Goal: Information Seeking & Learning: Learn about a topic

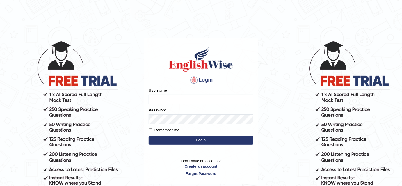
type input "Nafisa"
click at [186, 140] on button "Login" at bounding box center [201, 140] width 105 height 9
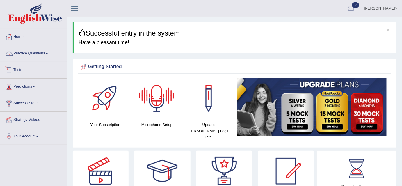
click at [49, 55] on link "Practice Questions" at bounding box center [33, 52] width 66 height 15
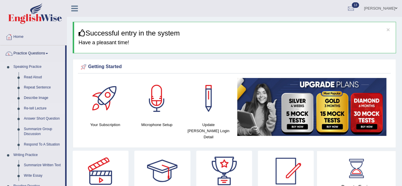
click at [30, 109] on link "Re-tell Lecture" at bounding box center [43, 108] width 44 height 10
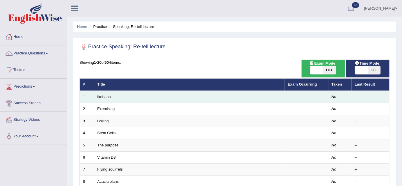
click at [97, 96] on td "Ikebana" at bounding box center [189, 97] width 191 height 12
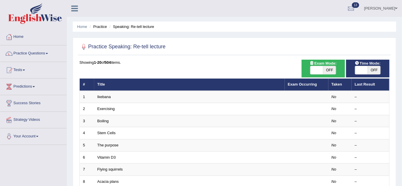
click at [369, 70] on span "OFF" at bounding box center [374, 70] width 13 height 8
checkbox input "true"
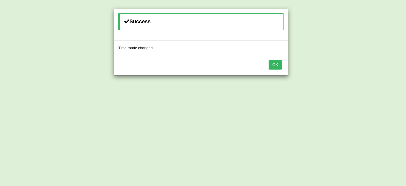
click at [282, 62] on div "OK" at bounding box center [201, 65] width 174 height 20
click at [278, 63] on button "OK" at bounding box center [275, 65] width 13 height 10
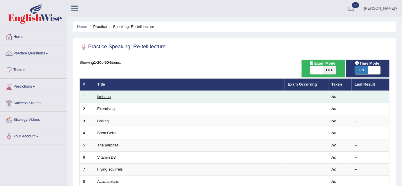
click at [104, 97] on link "Ikebana" at bounding box center [104, 97] width 13 height 4
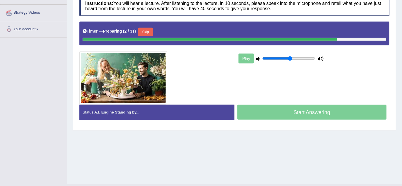
scroll to position [109, 0]
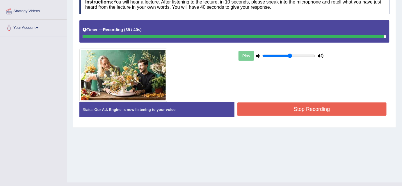
click at [316, 110] on button "Stop Recording" at bounding box center [312, 108] width 149 height 13
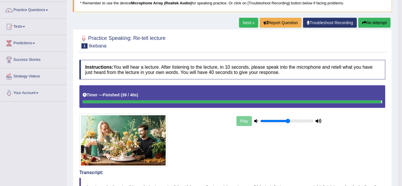
scroll to position [0, 0]
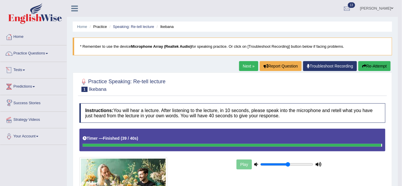
click at [26, 72] on link "Tests" at bounding box center [33, 69] width 66 height 15
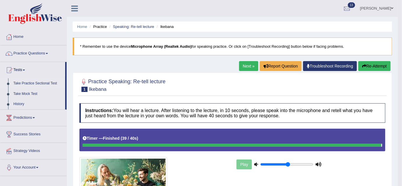
click at [28, 84] on link "Take Practice Sectional Test" at bounding box center [38, 83] width 54 height 10
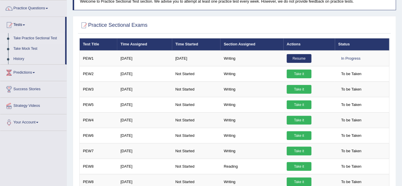
scroll to position [44, 0]
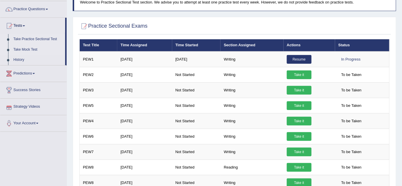
click at [21, 51] on link "Take Mock Test" at bounding box center [38, 50] width 54 height 10
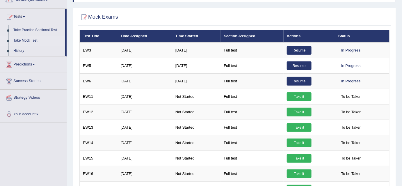
scroll to position [53, 0]
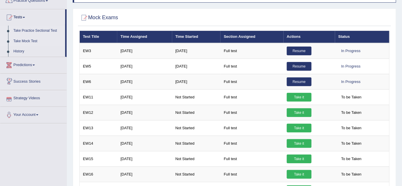
click at [27, 29] on link "Take Practice Sectional Test" at bounding box center [38, 31] width 54 height 10
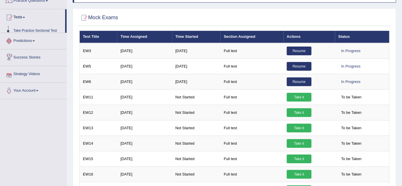
click at [27, 29] on ul "Home Practice Questions Speaking Practice Read Aloud Repeat Sentence Describe I…" at bounding box center [33, 37] width 66 height 123
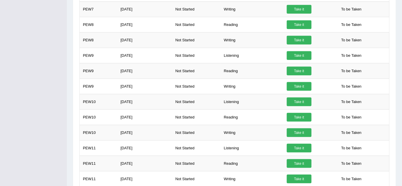
scroll to position [215, 0]
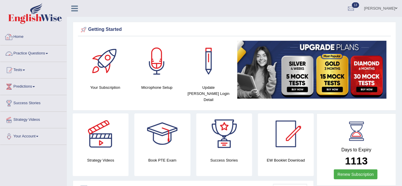
click at [42, 54] on link "Practice Questions" at bounding box center [33, 52] width 66 height 15
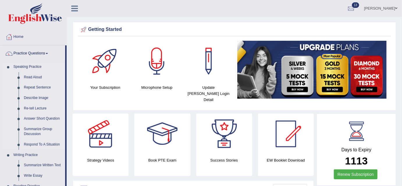
click at [36, 110] on link "Re-tell Lecture" at bounding box center [43, 108] width 44 height 10
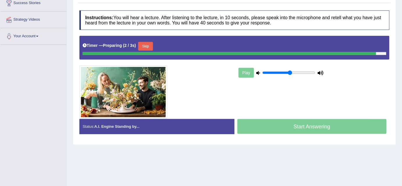
scroll to position [119, 0]
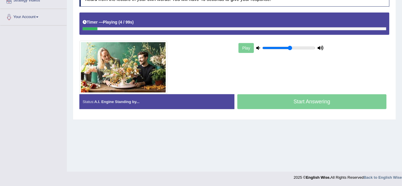
click at [311, 102] on div "Start Answering" at bounding box center [312, 102] width 155 height 16
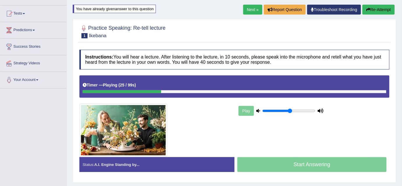
scroll to position [54, 0]
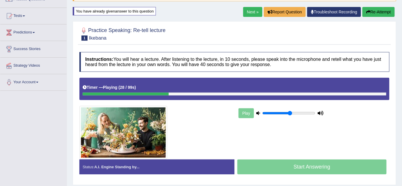
click at [252, 10] on link "Next »" at bounding box center [252, 12] width 19 height 10
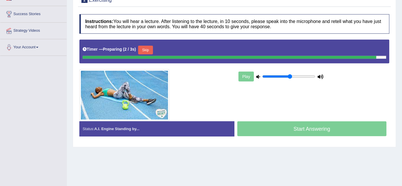
scroll to position [94, 0]
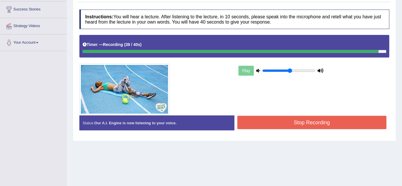
click at [317, 120] on button "Stop Recording" at bounding box center [312, 122] width 149 height 13
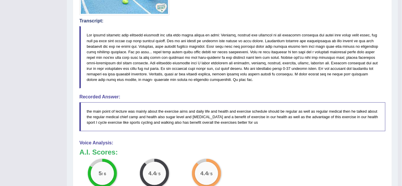
scroll to position [193, 0]
